Goal: Task Accomplishment & Management: Manage account settings

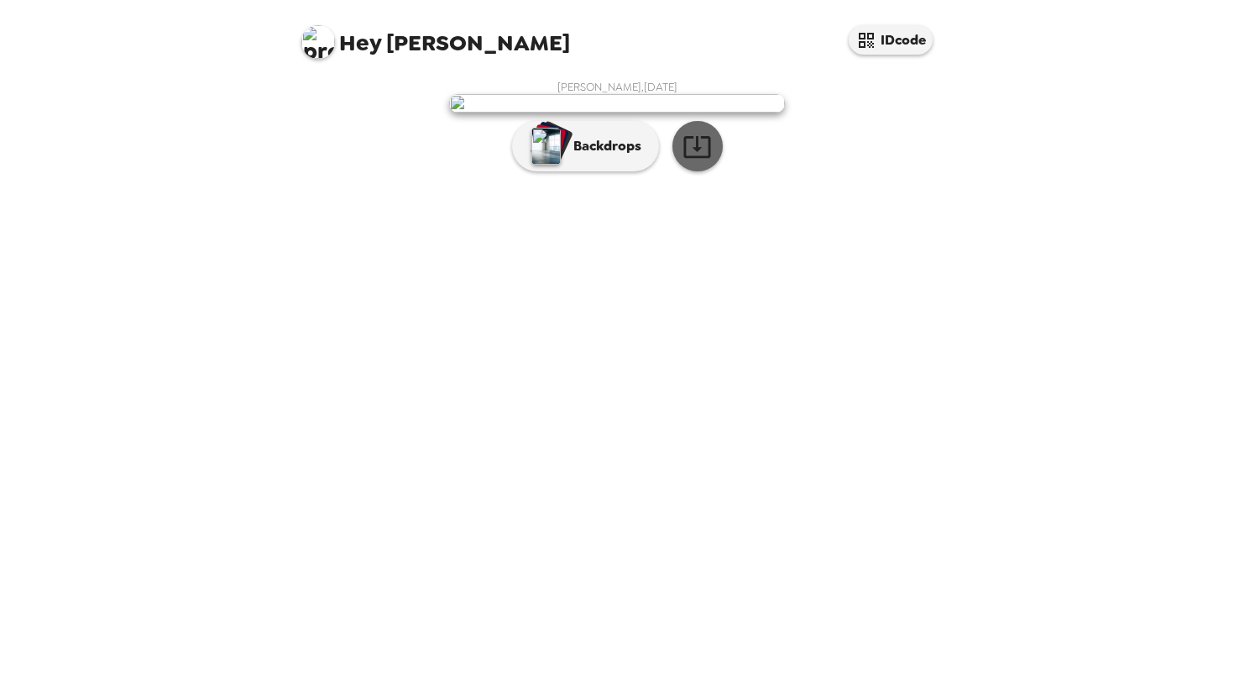
click at [696, 158] on icon "button" at bounding box center [696, 147] width 27 height 22
